Goal: Task Accomplishment & Management: Use online tool/utility

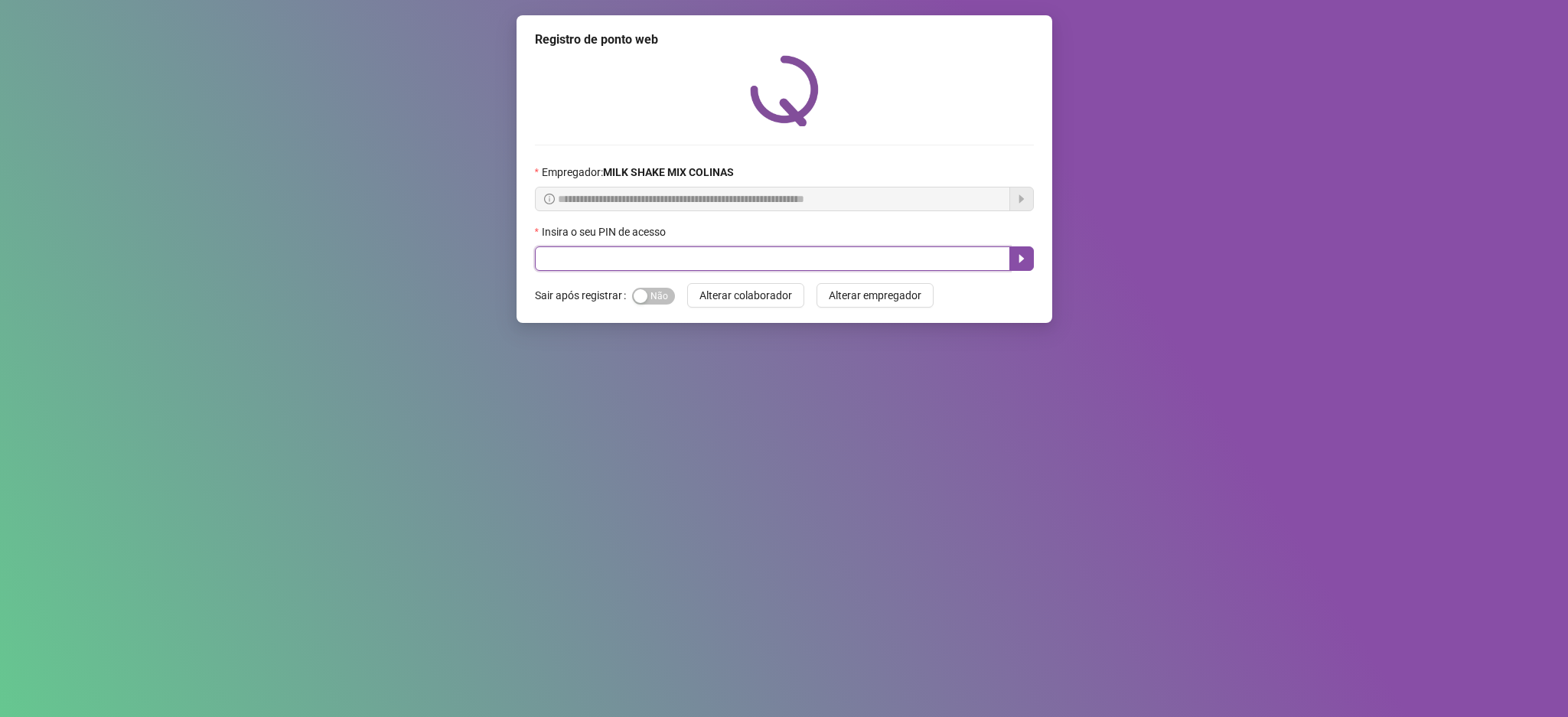
click at [551, 267] on input "text" at bounding box center [773, 258] width 475 height 25
type input "****"
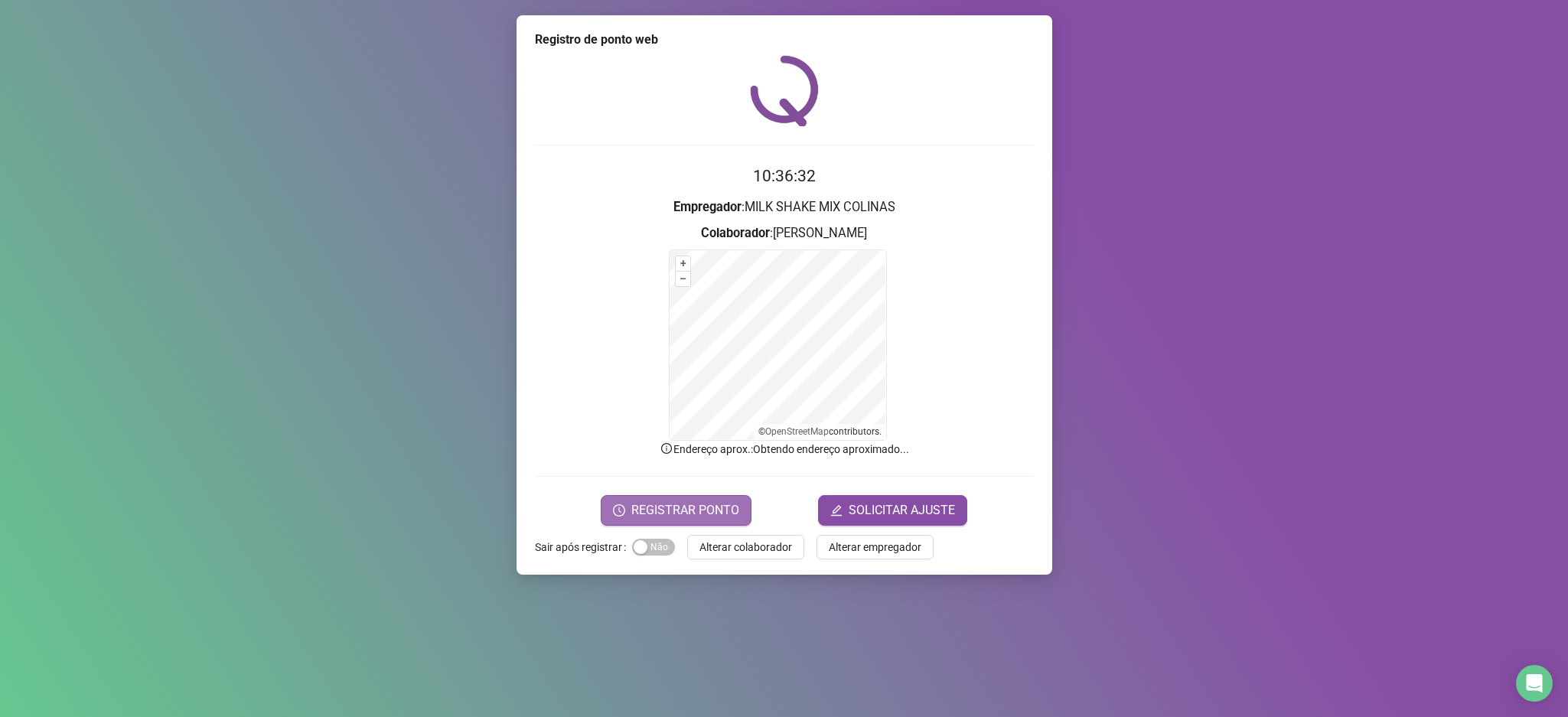
click at [648, 504] on span "REGISTRAR PONTO" at bounding box center [685, 510] width 108 height 18
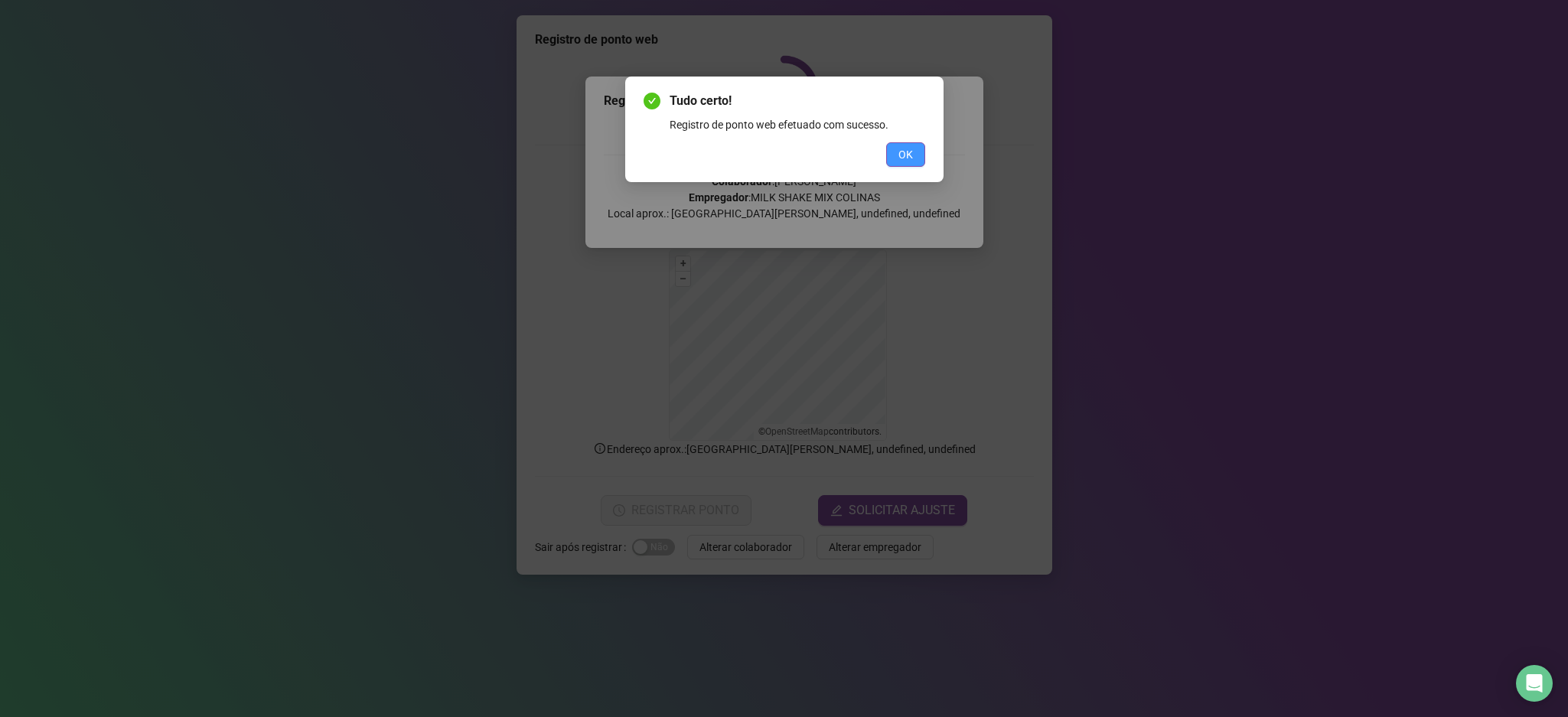
click at [911, 154] on span "OK" at bounding box center [906, 154] width 14 height 17
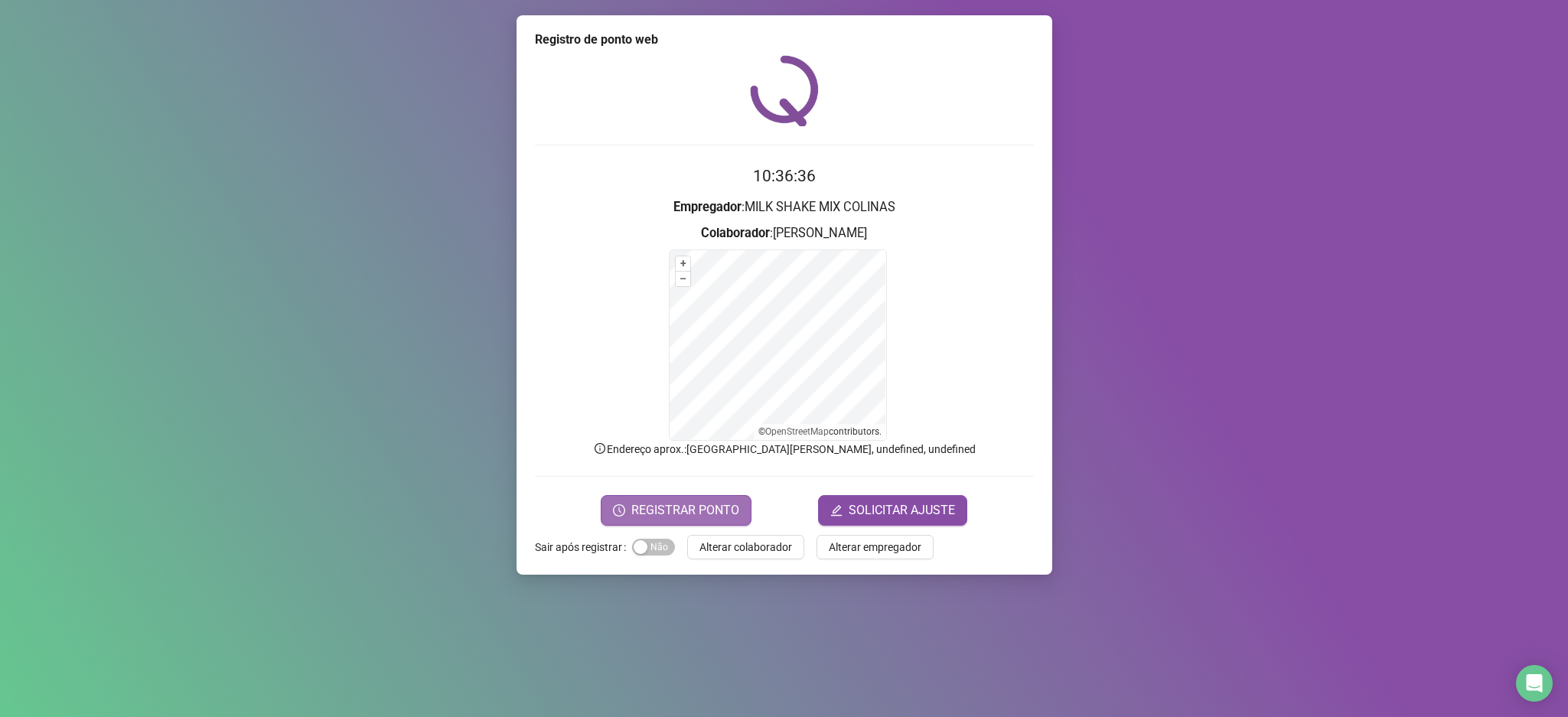
click at [671, 524] on button "REGISTRAR PONTO" at bounding box center [676, 510] width 151 height 31
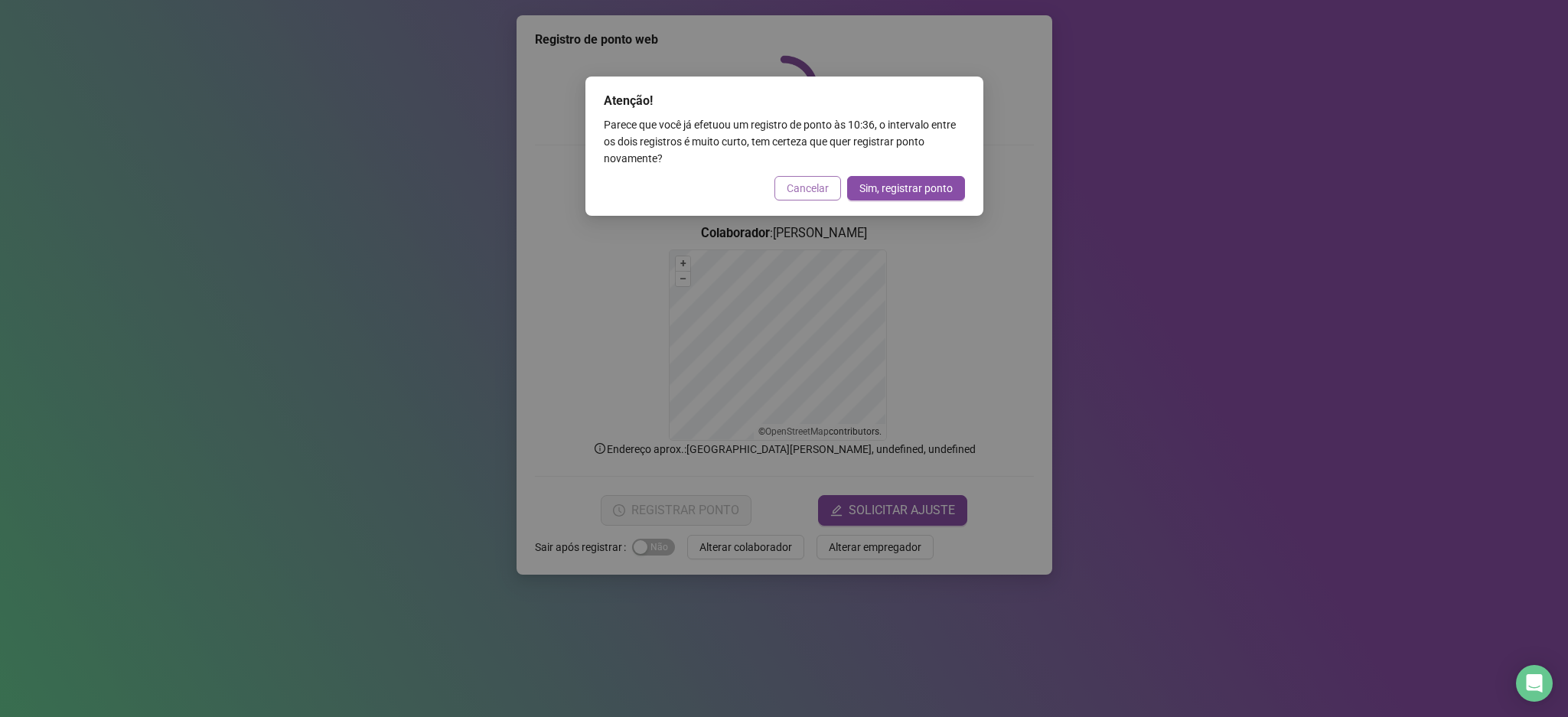
click at [826, 185] on span "Cancelar" at bounding box center [807, 188] width 42 height 17
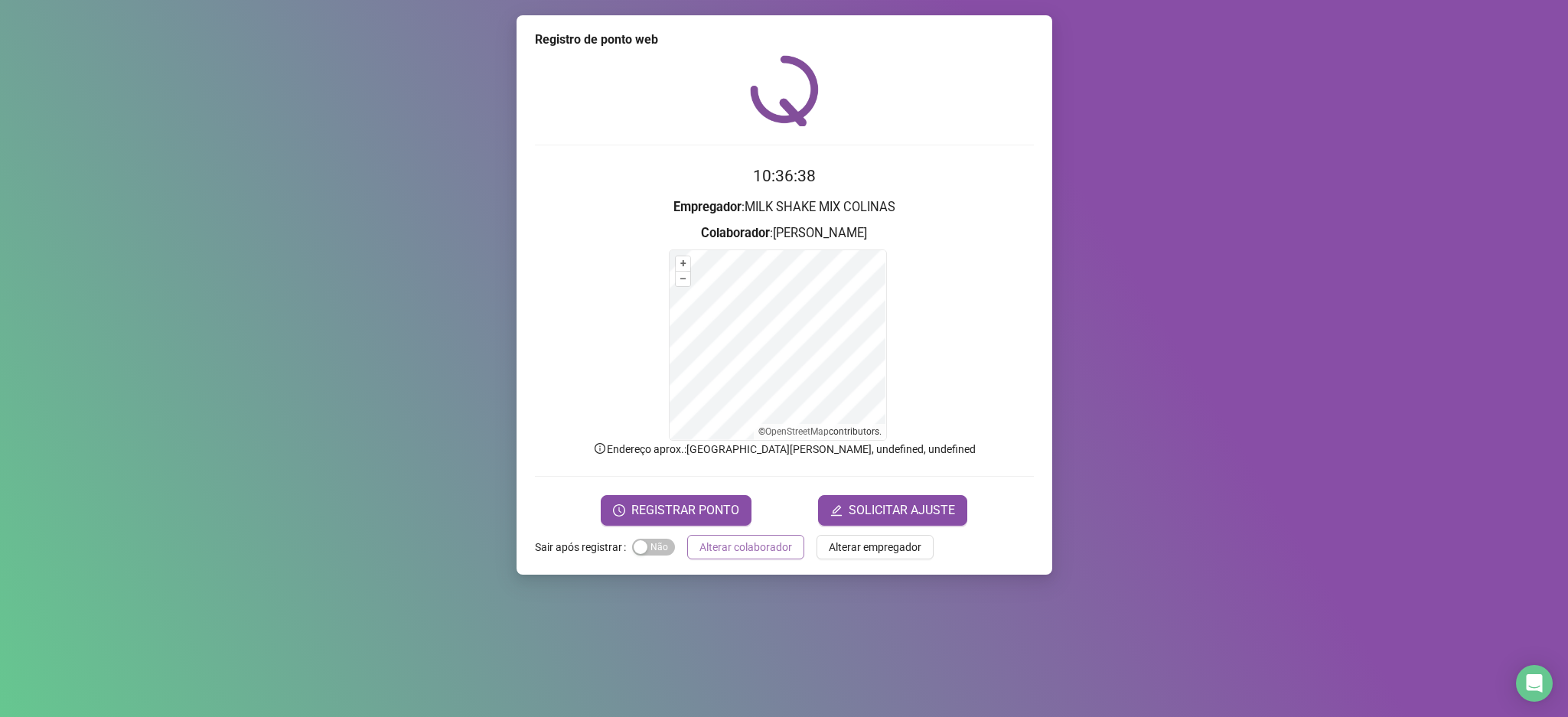
click at [732, 551] on span "Alterar colaborador" at bounding box center [746, 547] width 93 height 17
